Goal: Transaction & Acquisition: Purchase product/service

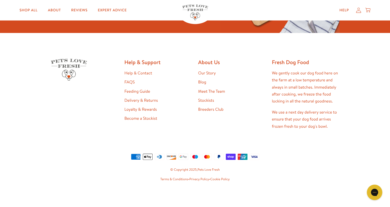
scroll to position [992, 0]
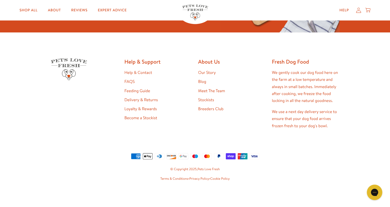
click at [128, 91] on link "Feeding Guide" at bounding box center [138, 91] width 26 height 6
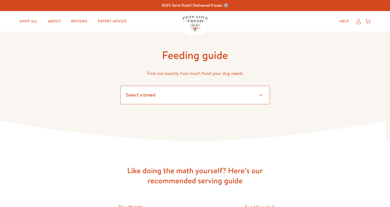
click at [147, 93] on select "Select a breed" at bounding box center [195, 95] width 150 height 19
select select "23"
click at [120, 86] on select "Select a breed Affenpinscher Afghan hound Airedale terrier Akita Alaskan Malamu…" at bounding box center [195, 95] width 150 height 19
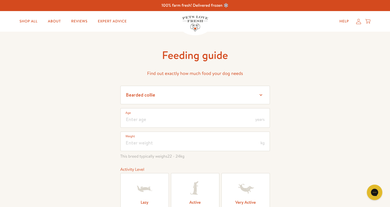
drag, startPoint x: 75, startPoint y: 59, endPoint x: 87, endPoint y: 74, distance: 19.7
click at [75, 59] on div "Feeding guide Find out exactly how much food your dog needs Select a breed Affe…" at bounding box center [195, 148] width 390 height 233
click at [157, 115] on input "number" at bounding box center [195, 118] width 150 height 20
type input "5"
click at [92, 134] on div "Feeding guide Find out exactly how much food your dog needs Select a breed Affe…" at bounding box center [195, 148] width 390 height 233
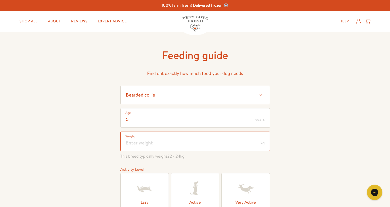
click at [141, 142] on input "number" at bounding box center [195, 142] width 150 height 20
type input "22"
click at [90, 140] on div "Feeding guide Find out exactly how much food your dog needs Select a breed Affe…" at bounding box center [195, 148] width 390 height 233
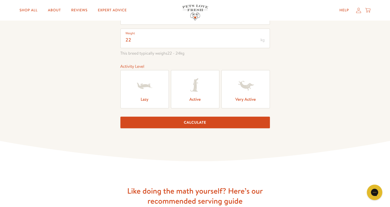
click at [195, 86] on icon at bounding box center [194, 84] width 8 height 13
click at [0, 0] on input "Active" at bounding box center [0, 0] width 0 height 0
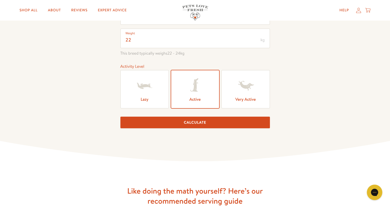
click at [195, 126] on button "Calculate" at bounding box center [195, 123] width 150 height 12
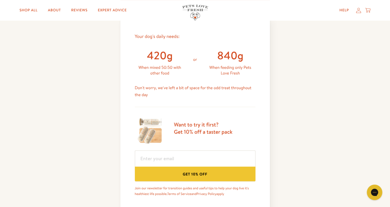
scroll to position [232, 0]
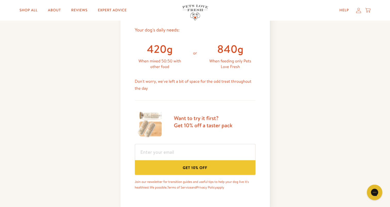
click at [244, 51] on div "840g" at bounding box center [230, 49] width 50 height 14
click at [231, 52] on div "840g" at bounding box center [230, 49] width 50 height 14
drag, startPoint x: 220, startPoint y: 49, endPoint x: 246, endPoint y: 48, distance: 26.6
click at [246, 48] on div "840g" at bounding box center [230, 49] width 50 height 14
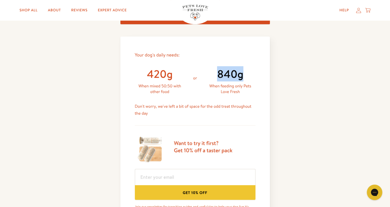
scroll to position [207, 0]
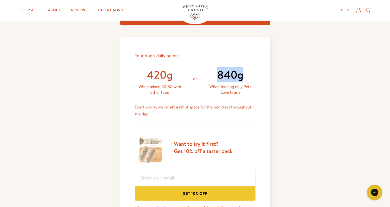
click at [238, 72] on div "840g" at bounding box center [230, 75] width 50 height 14
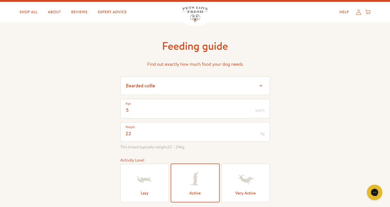
scroll to position [0, 0]
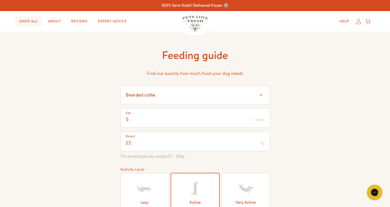
click at [32, 22] on link "Shop All" at bounding box center [28, 21] width 26 height 10
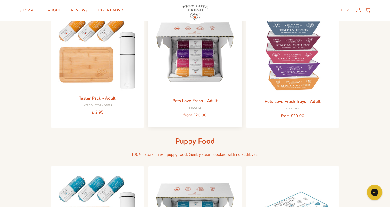
scroll to position [77, 0]
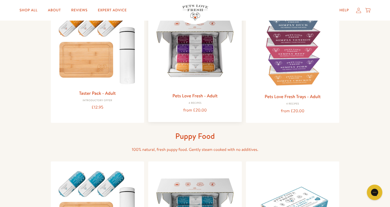
click at [196, 55] on img at bounding box center [194, 47] width 85 height 85
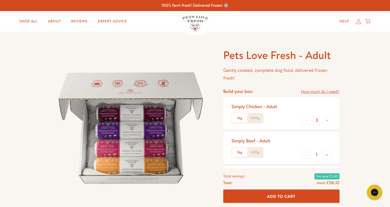
click at [255, 120] on label "600g" at bounding box center [255, 119] width 15 height 10
click at [0, 0] on input "600g" at bounding box center [0, 0] width 0 height 0
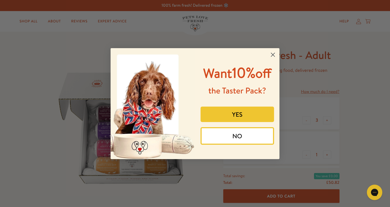
click at [275, 53] on icon "Close dialog" at bounding box center [273, 55] width 4 height 4
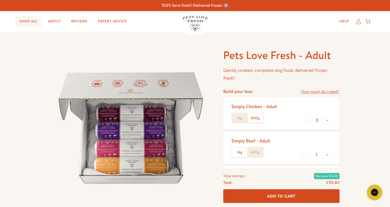
click at [37, 21] on link "Shop All" at bounding box center [28, 21] width 26 height 10
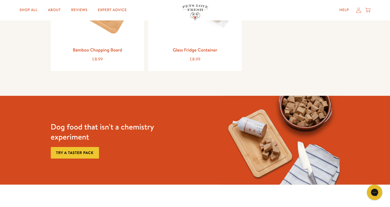
scroll to position [697, 0]
